Goal: Find specific page/section: Find specific page/section

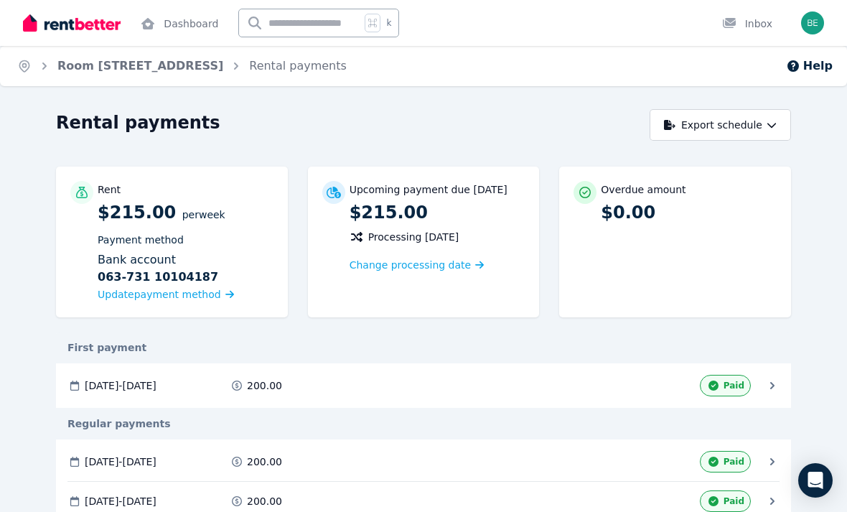
click at [188, 26] on link "Dashboard" at bounding box center [179, 23] width 83 height 46
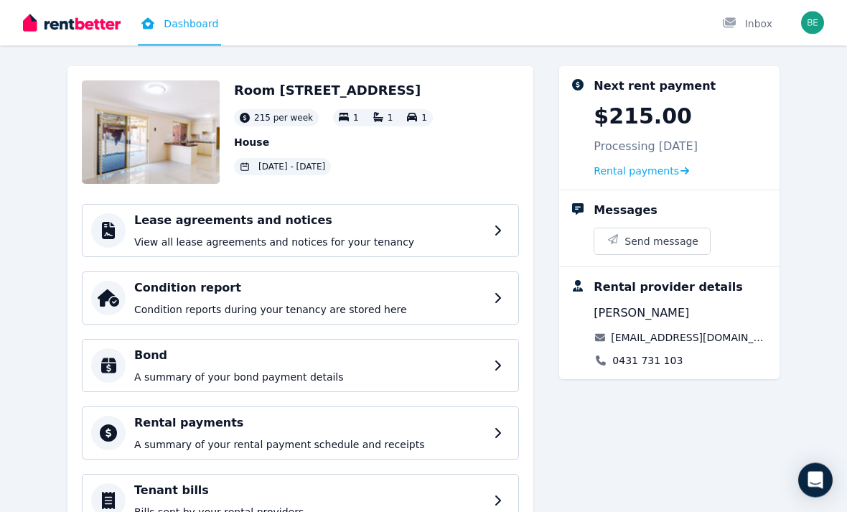
scroll to position [58, 0]
click at [456, 229] on div "Lease agreements and notices View all lease agreements and notices for your ten…" at bounding box center [309, 229] width 351 height 37
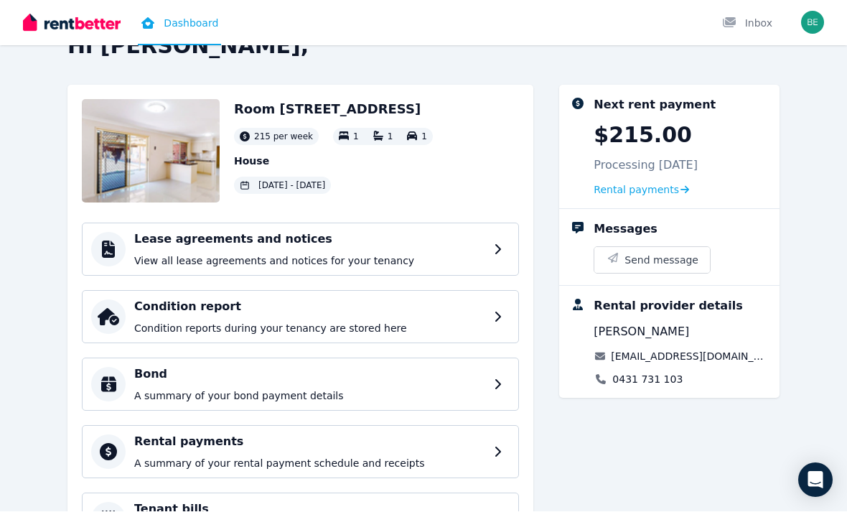
scroll to position [39, 0]
click at [478, 247] on h4 "Lease agreements and notices" at bounding box center [309, 238] width 351 height 17
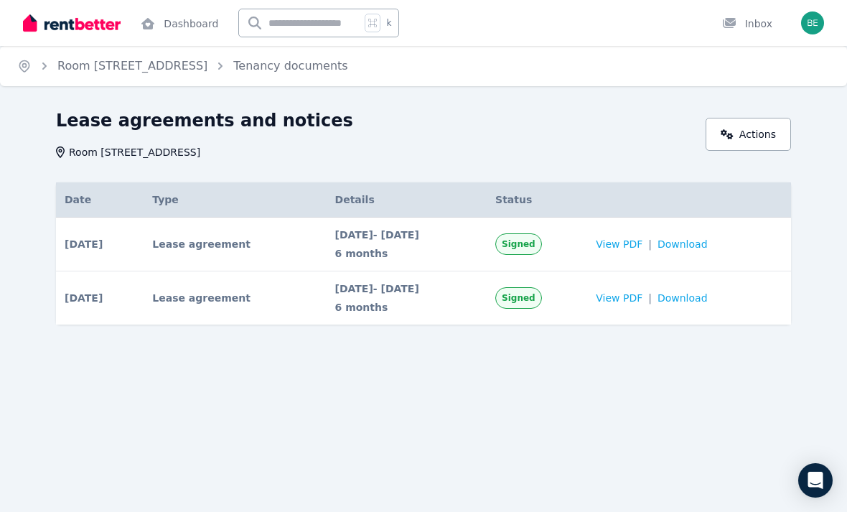
click at [759, 136] on link "Actions" at bounding box center [748, 134] width 85 height 33
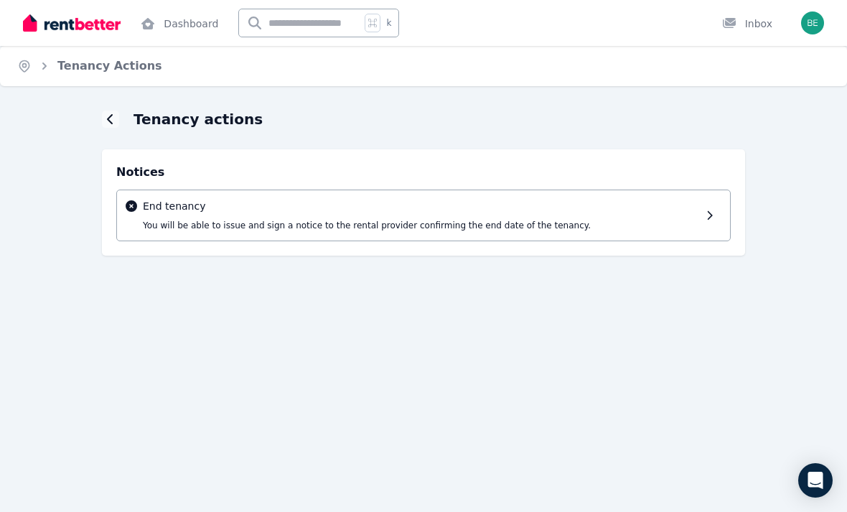
click at [106, 114] on div at bounding box center [110, 119] width 17 height 17
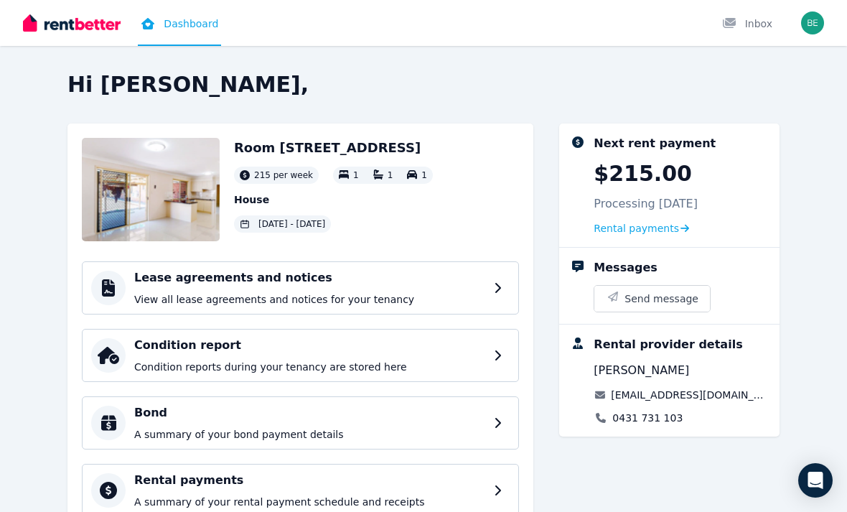
click at [50, 25] on img at bounding box center [72, 23] width 98 height 22
